Goal: Transaction & Acquisition: Purchase product/service

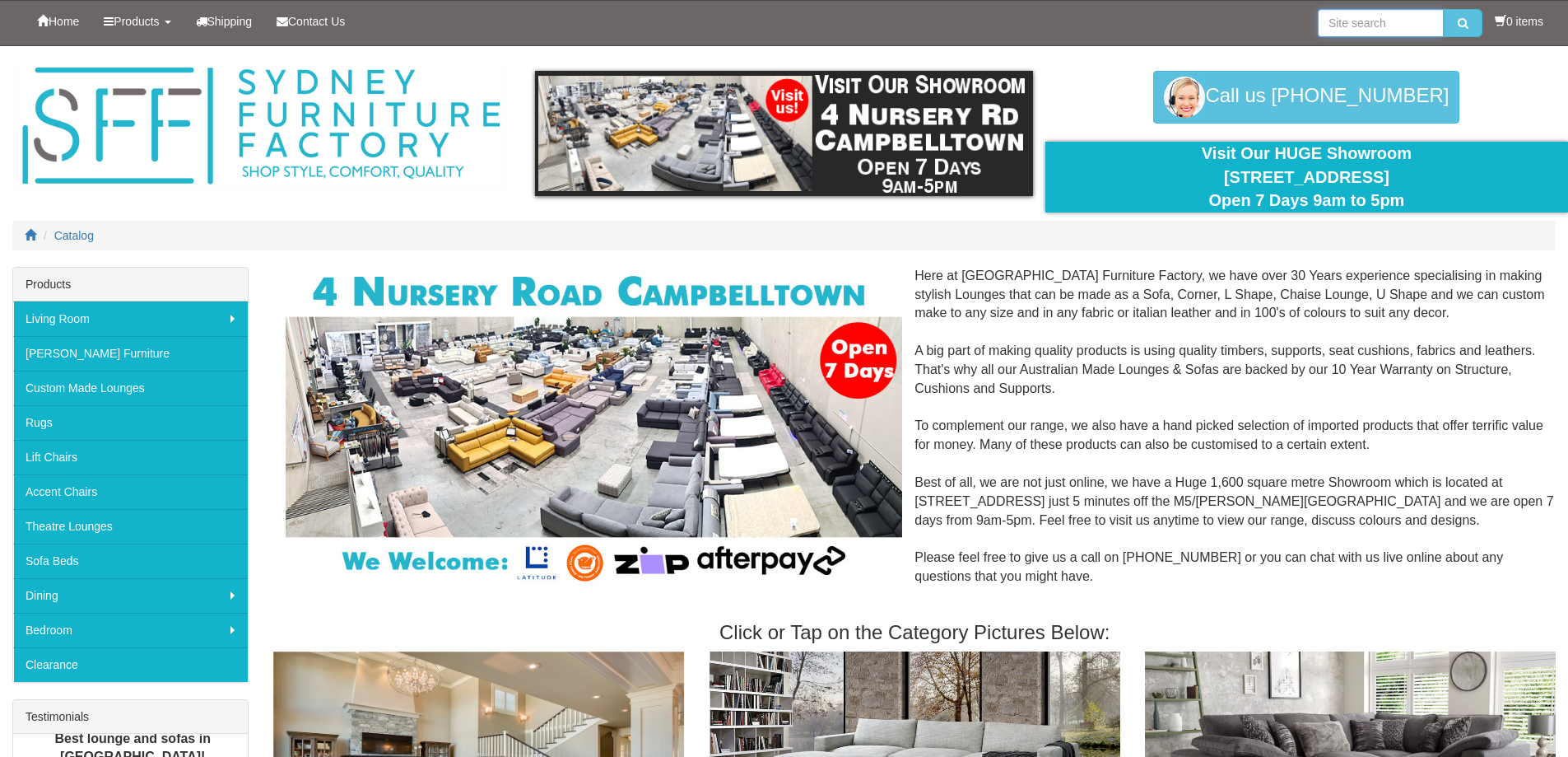
click at [1375, 29] on input "search" at bounding box center [1381, 23] width 126 height 28
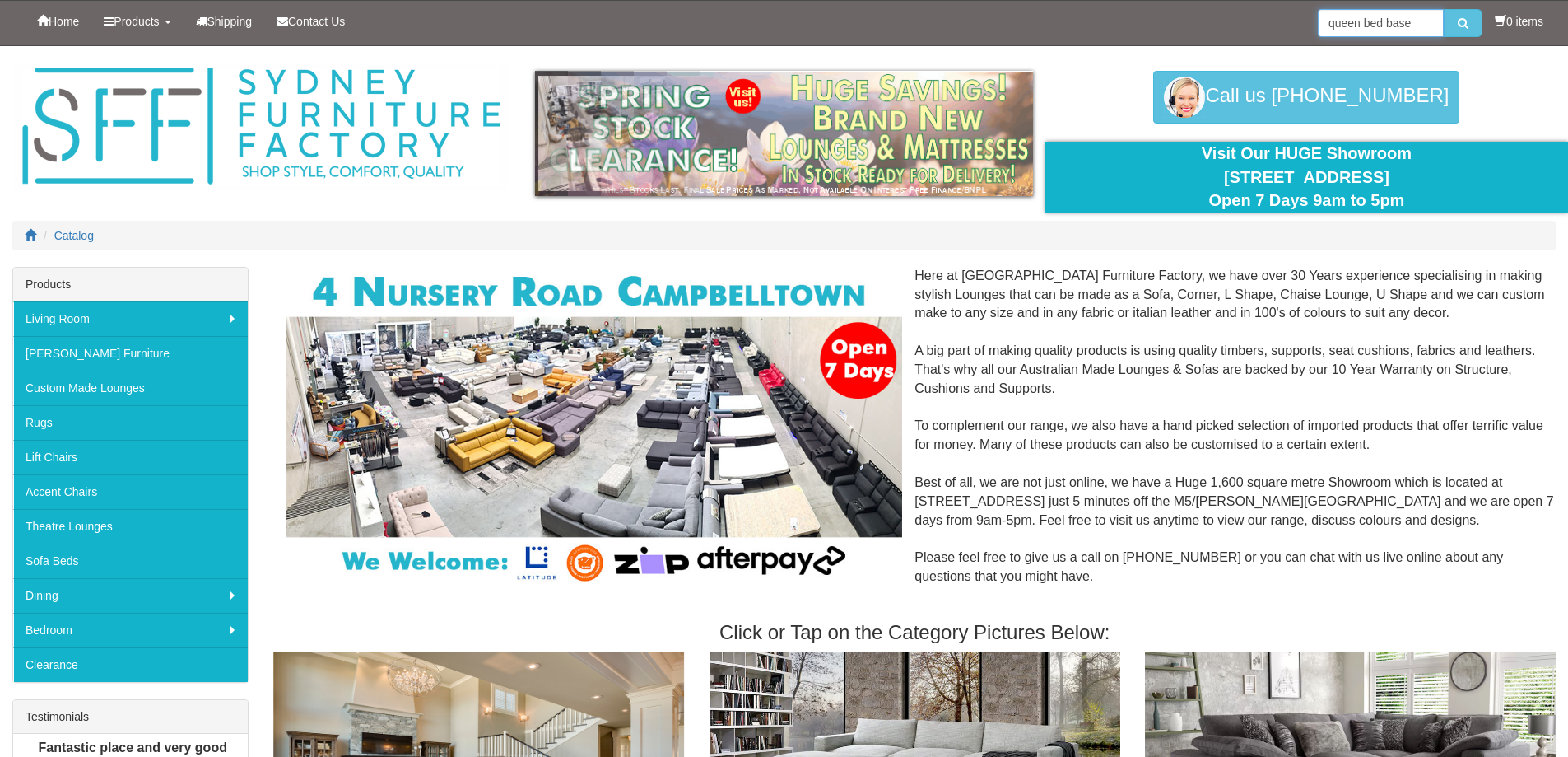
type input "queen bed base"
click at [1444, 9] on button "submit" at bounding box center [1463, 23] width 38 height 28
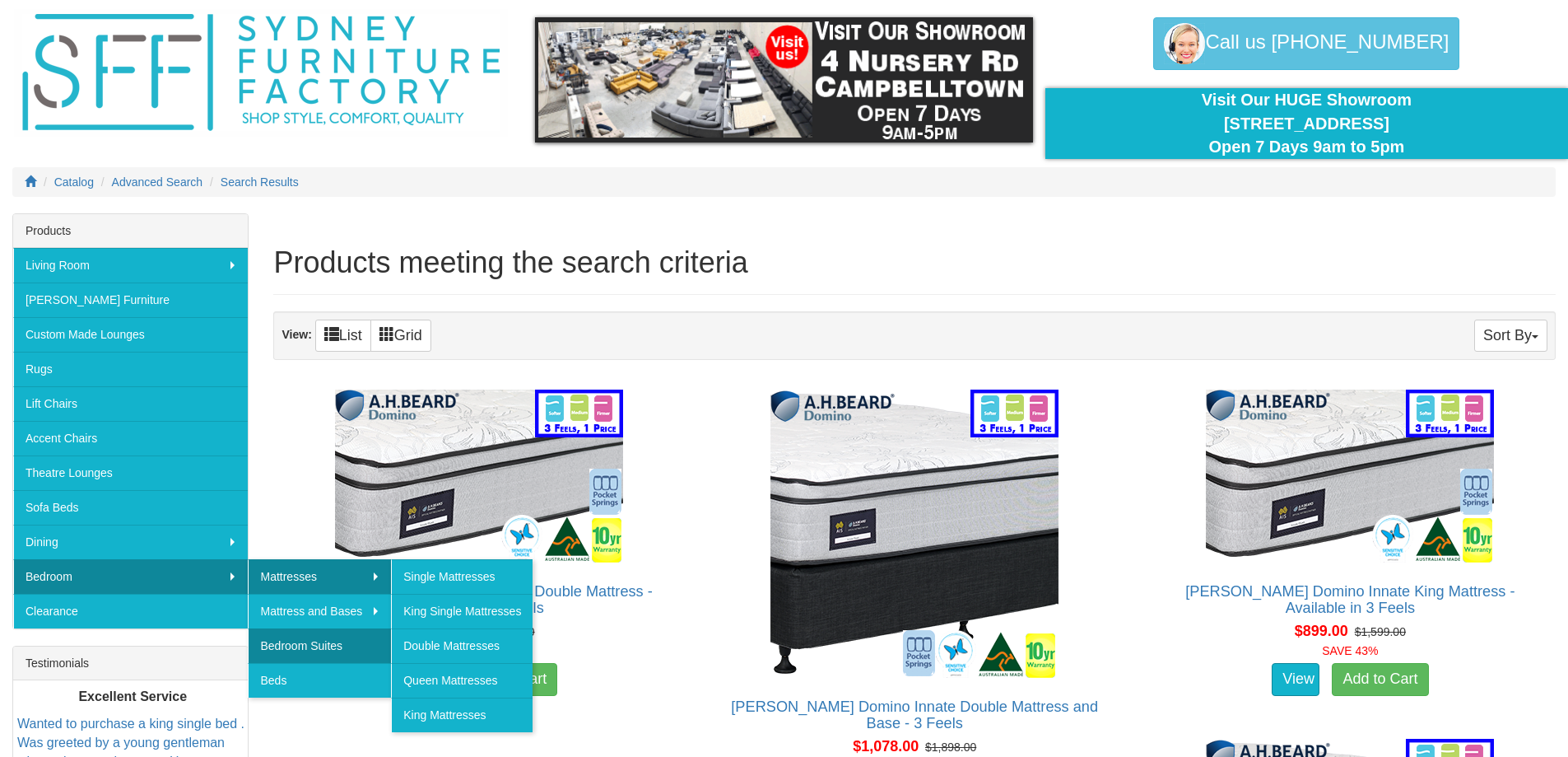
scroll to position [82, 0]
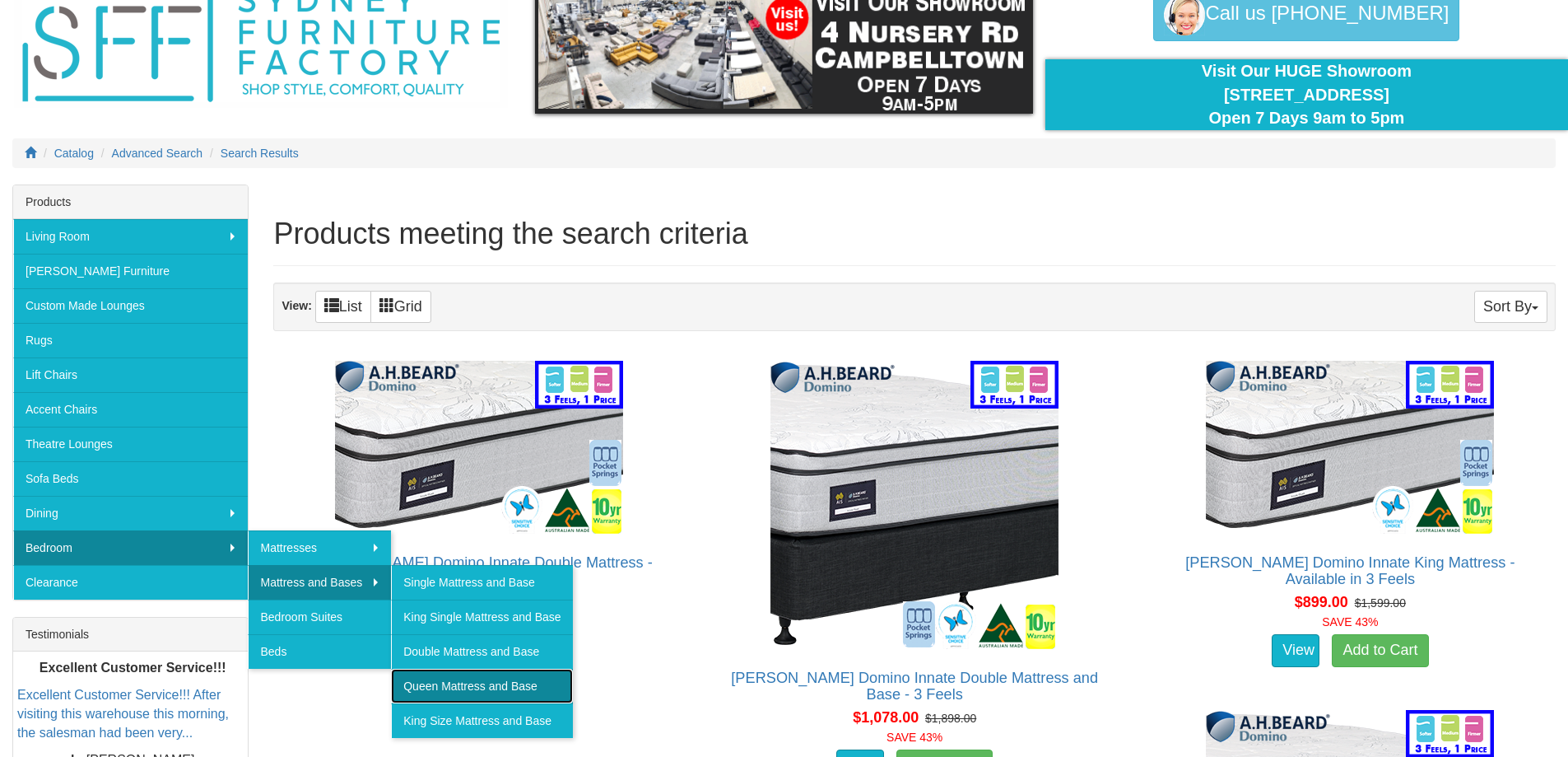
click at [436, 680] on link "Queen Mattress and Base" at bounding box center [481, 686] width 181 height 35
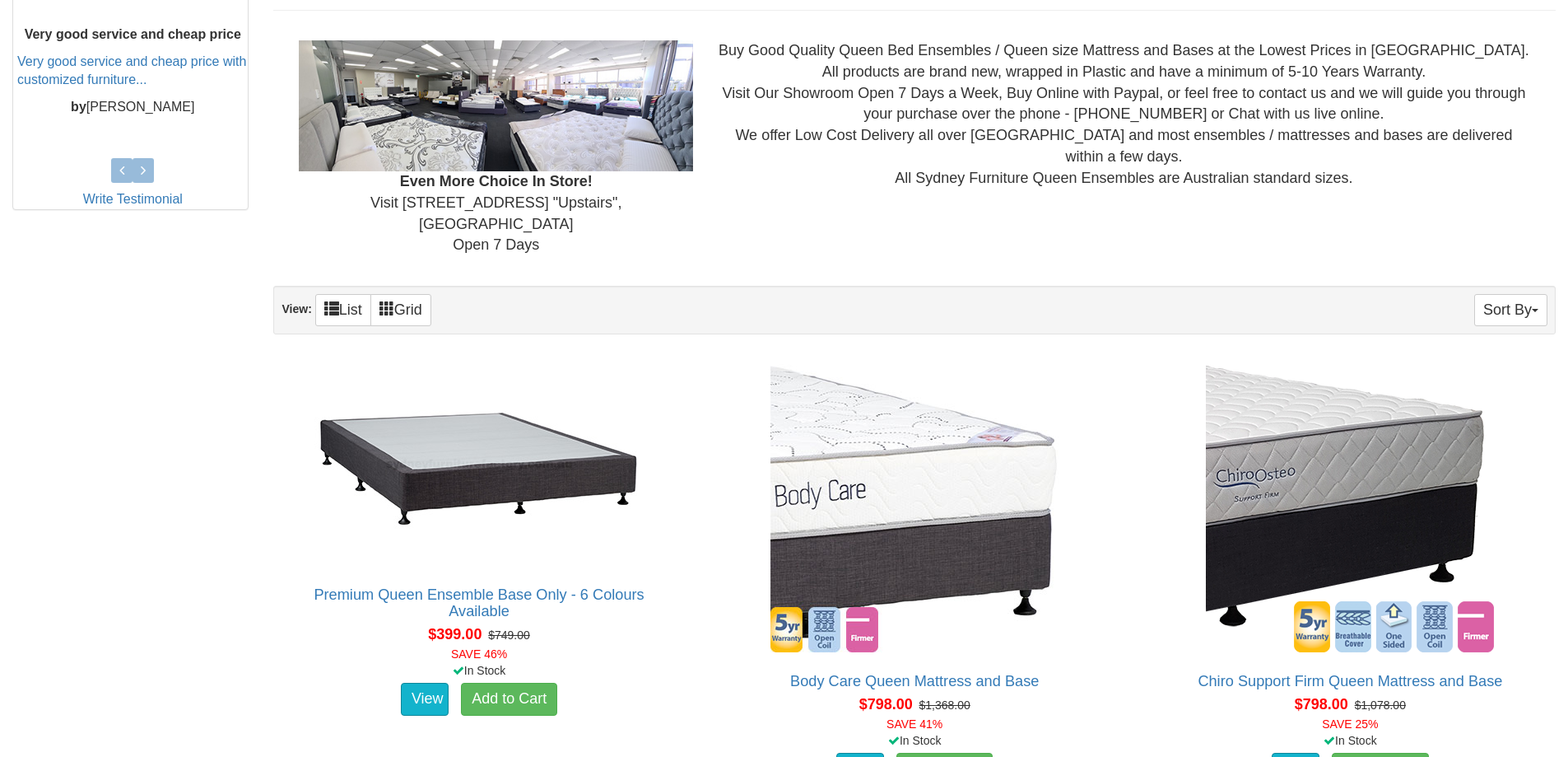
scroll to position [906, 0]
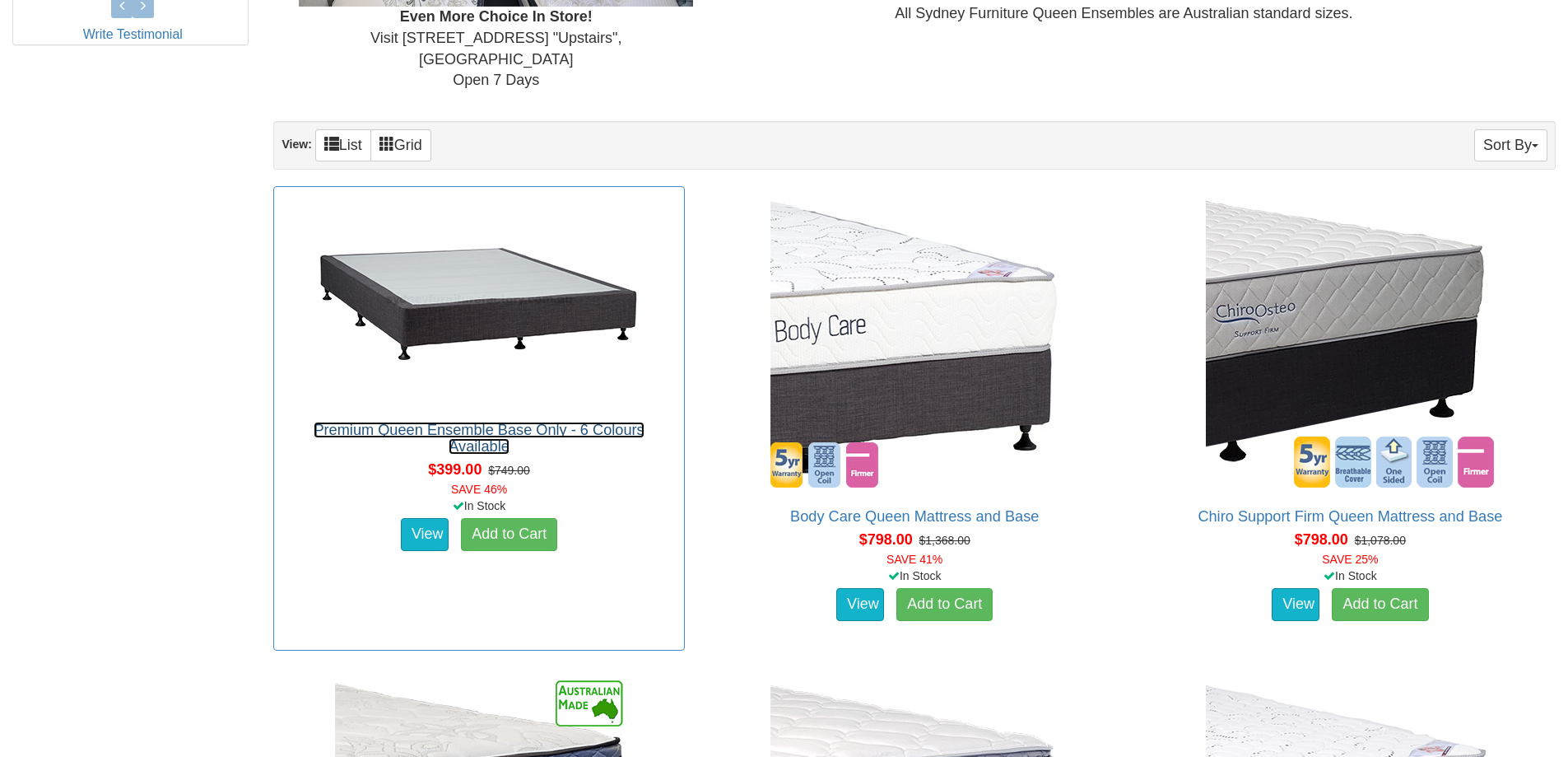
click at [538, 422] on link "Premium Queen Ensemble Base Only - 6 Colours Available" at bounding box center [479, 438] width 330 height 33
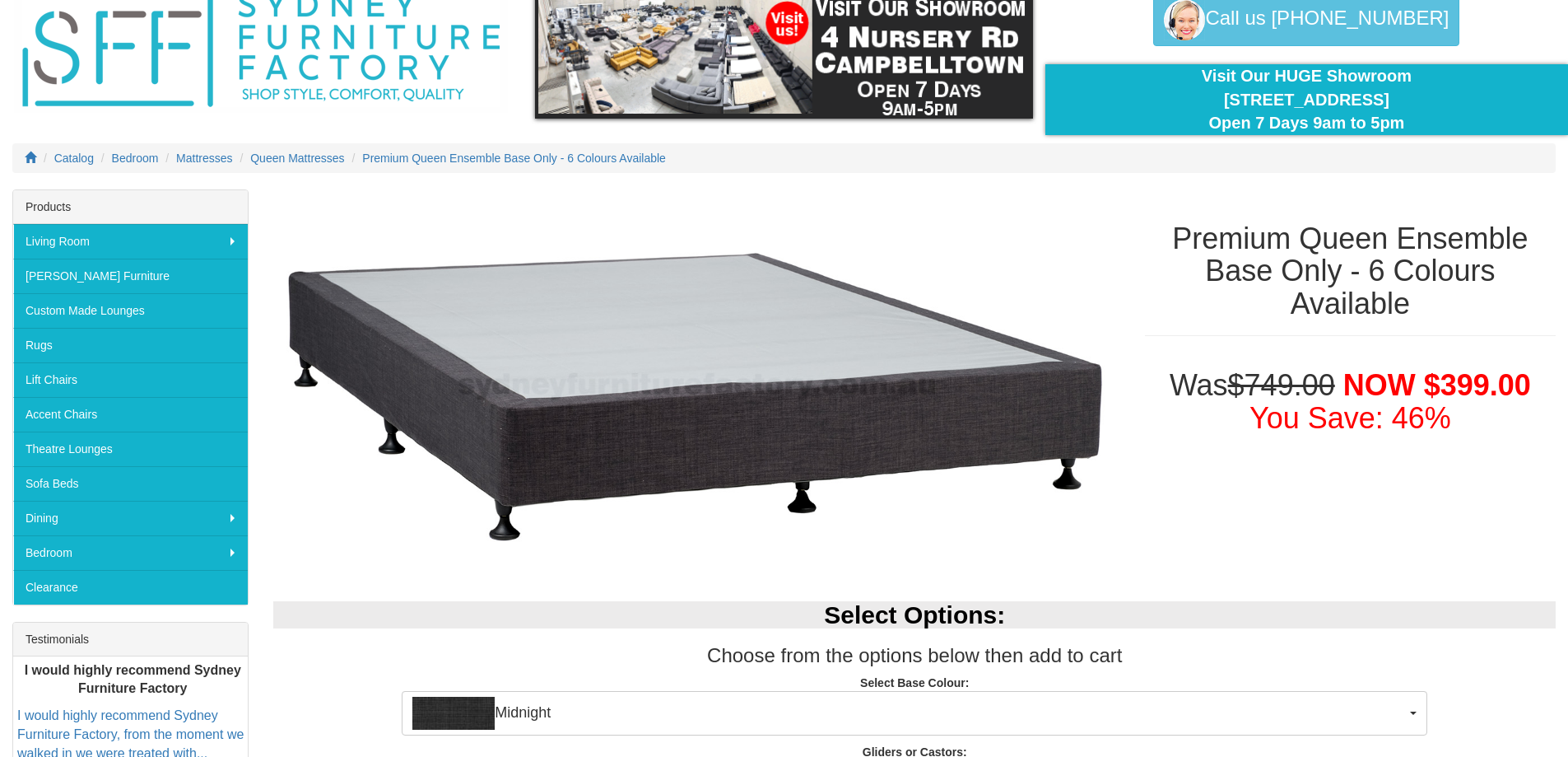
scroll to position [58, 0]
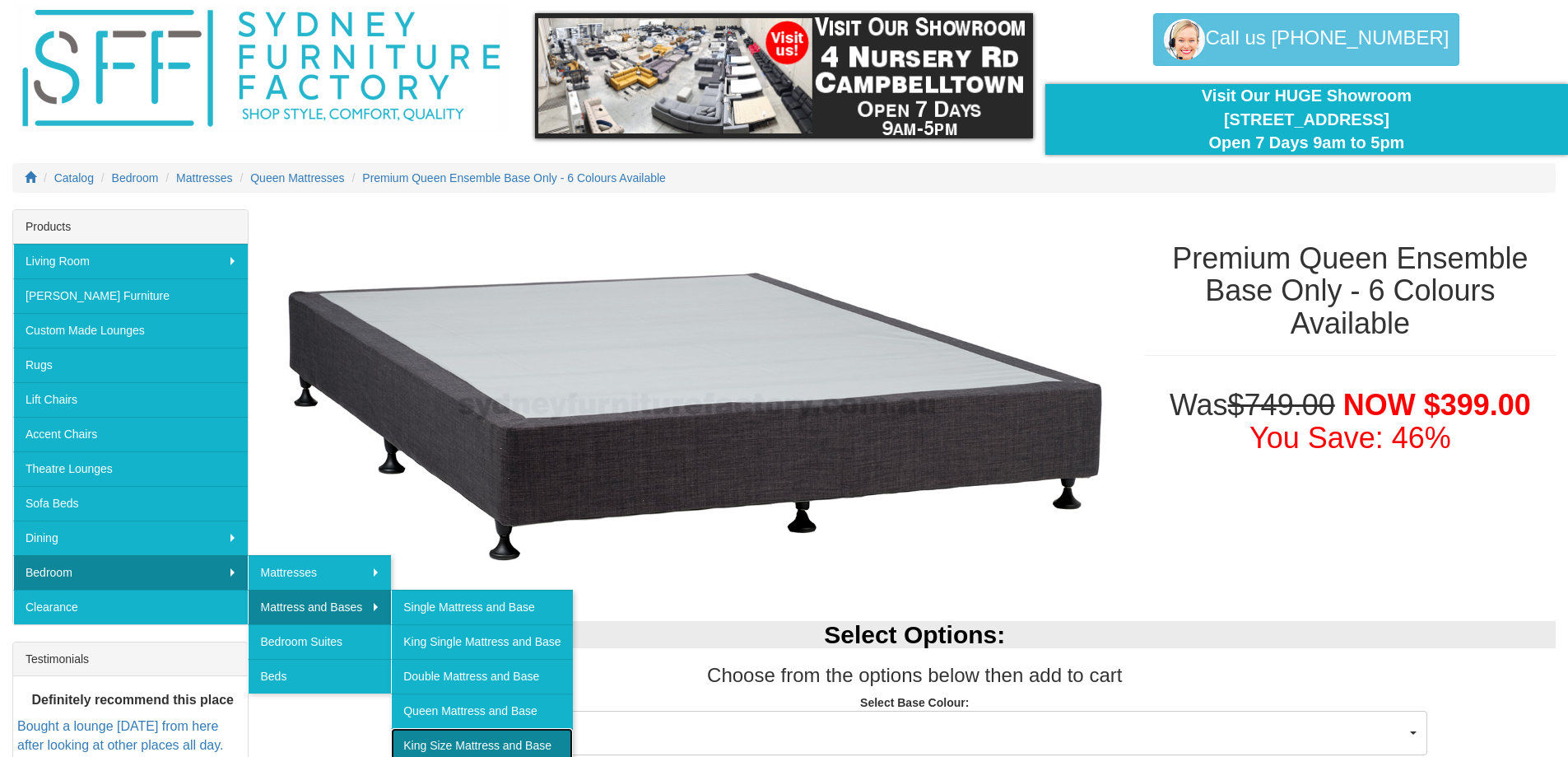
click at [445, 745] on link "King Size Mattress and Base" at bounding box center [481, 745] width 181 height 35
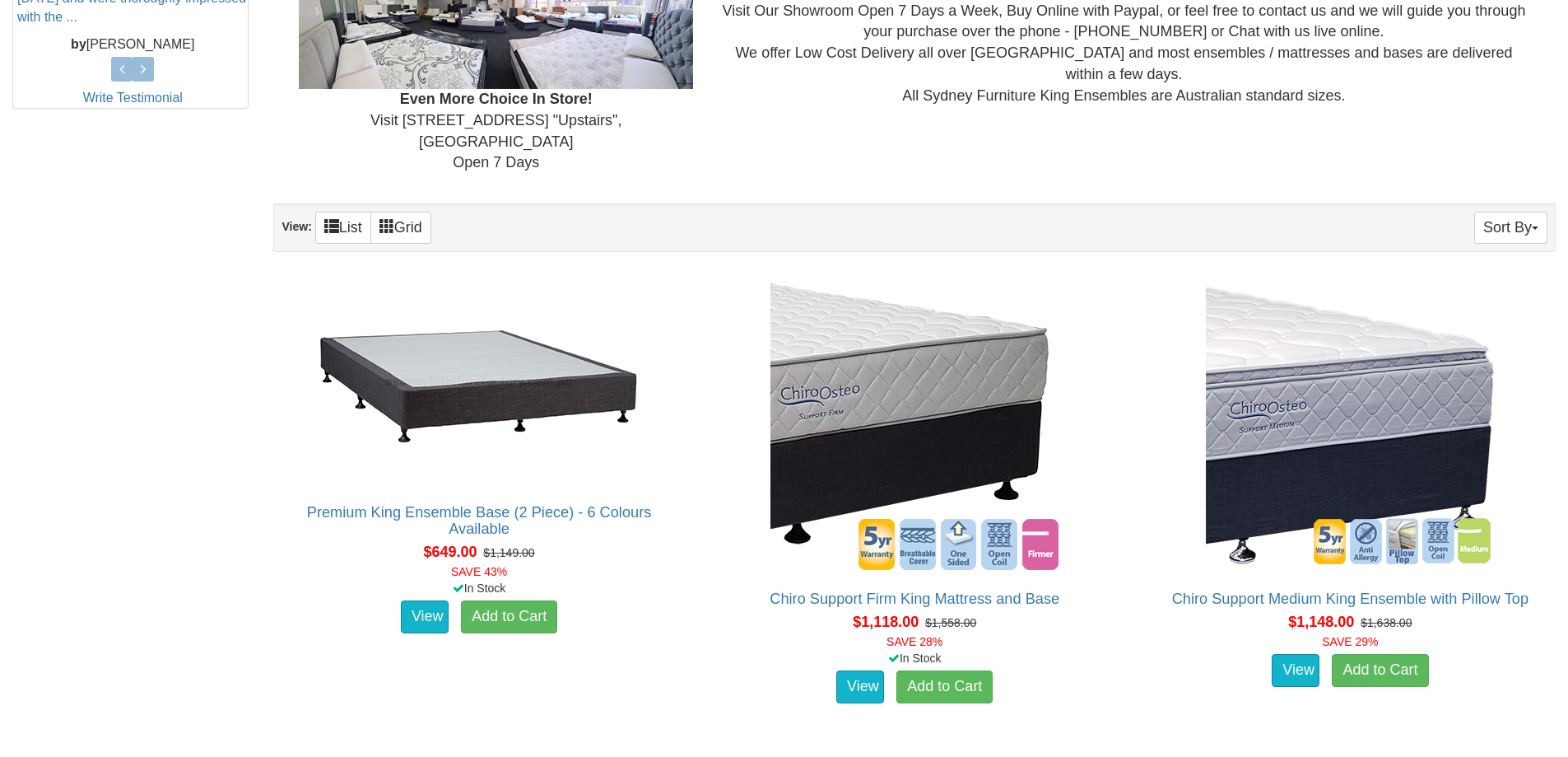
scroll to position [906, 0]
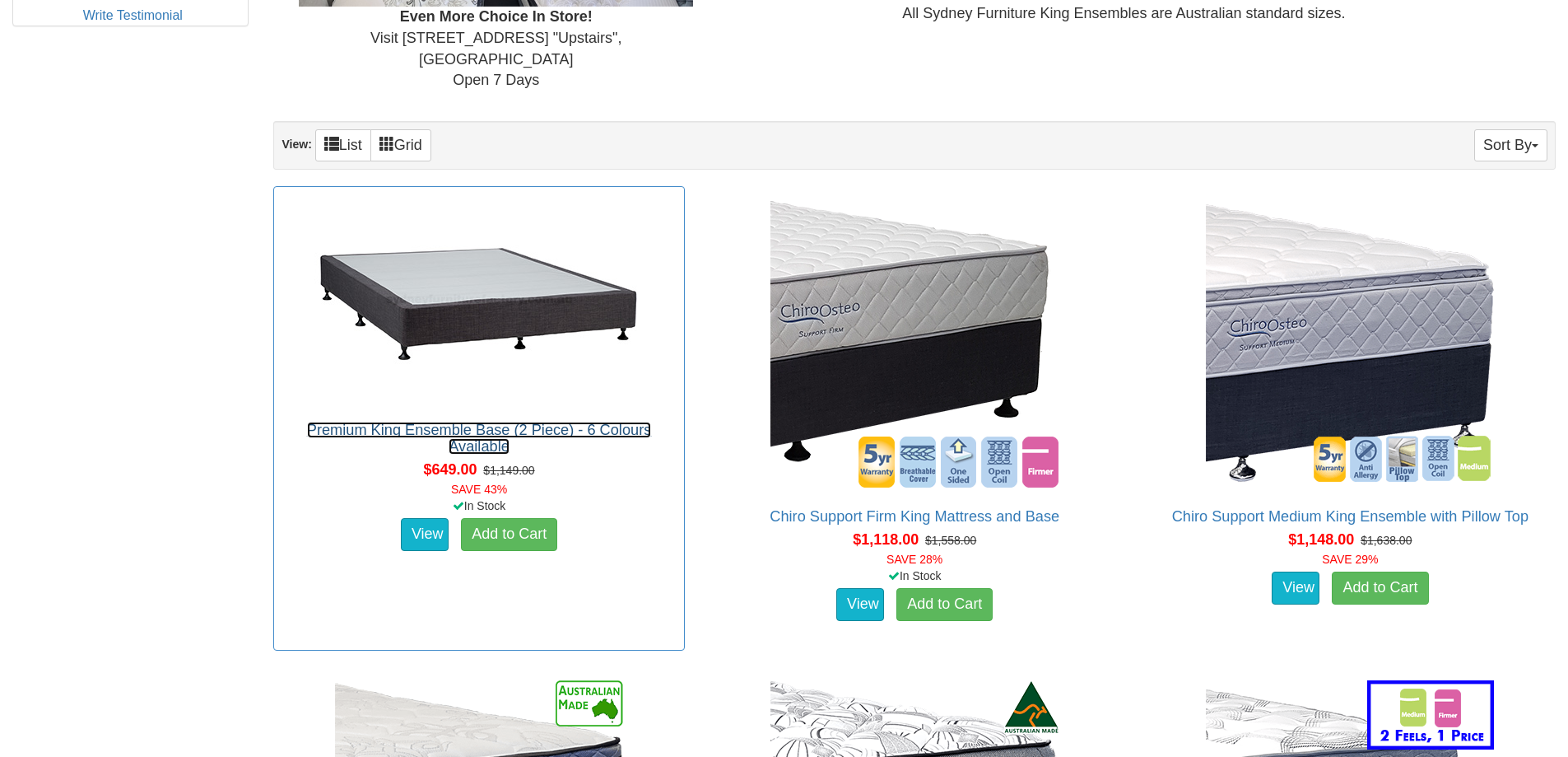
click at [571, 422] on link "Premium King Ensemble Base (2 Piece) - 6 Colours Available" at bounding box center [479, 438] width 344 height 33
